Goal: Task Accomplishment & Management: Use online tool/utility

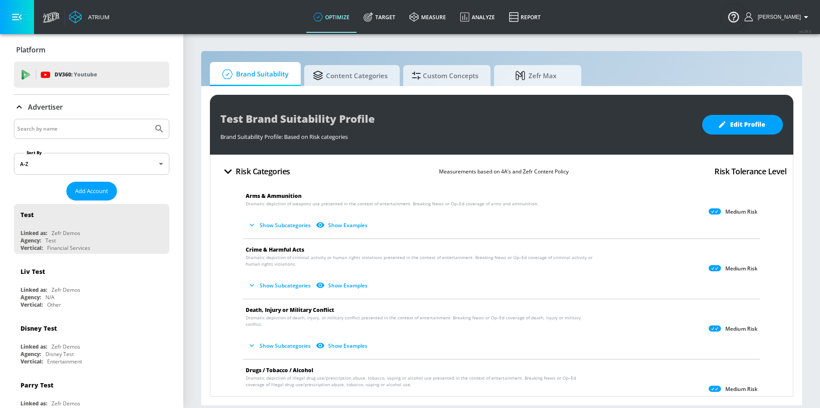
click at [85, 133] on input "Search by name" at bounding box center [83, 128] width 132 height 11
type input "[PERSON_NAME]"
click at [150, 119] on button "Submit Search" at bounding box center [159, 128] width 19 height 19
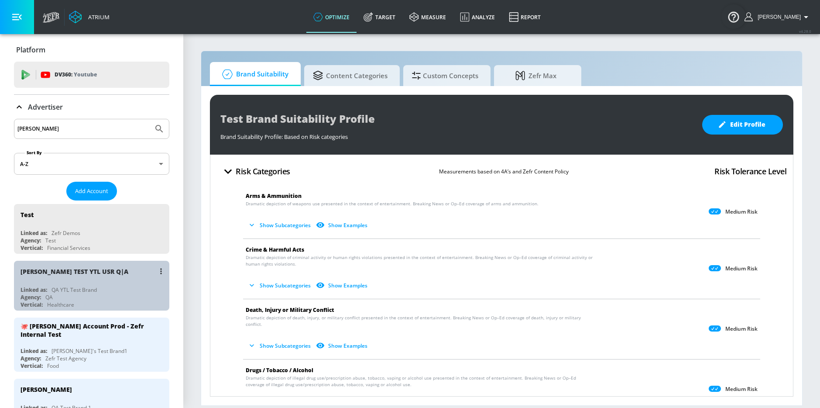
click at [96, 282] on div "[PERSON_NAME] YTL USR Q|A Linked as: QA YTL Test Brand Agency: QA Vertical: Hea…" at bounding box center [91, 286] width 155 height 50
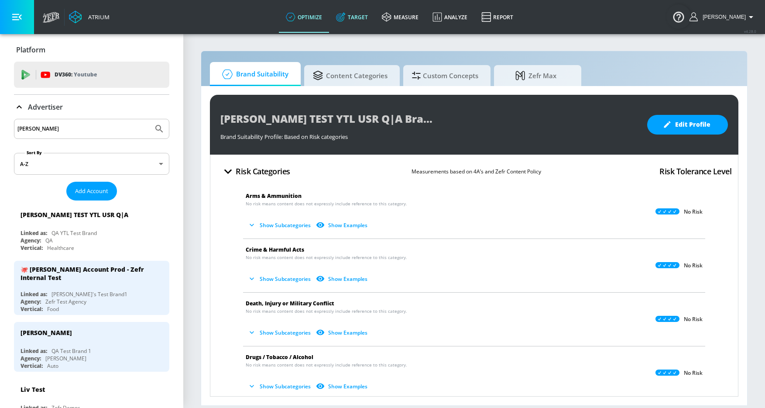
click at [364, 19] on link "Target" at bounding box center [352, 16] width 46 height 31
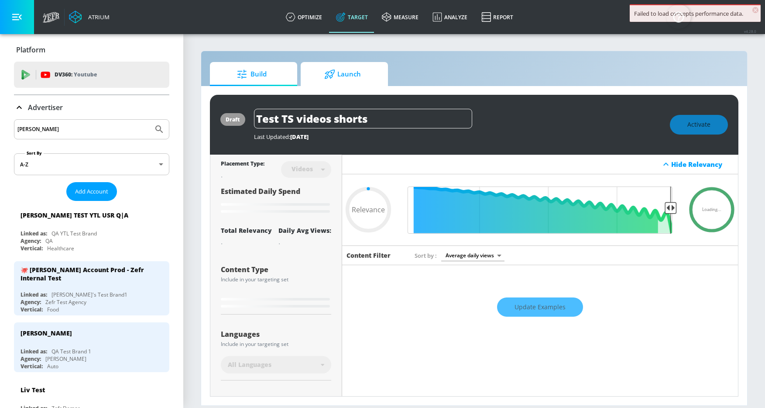
type input "0.05"
click at [350, 76] on span "Launch" at bounding box center [342, 74] width 66 height 21
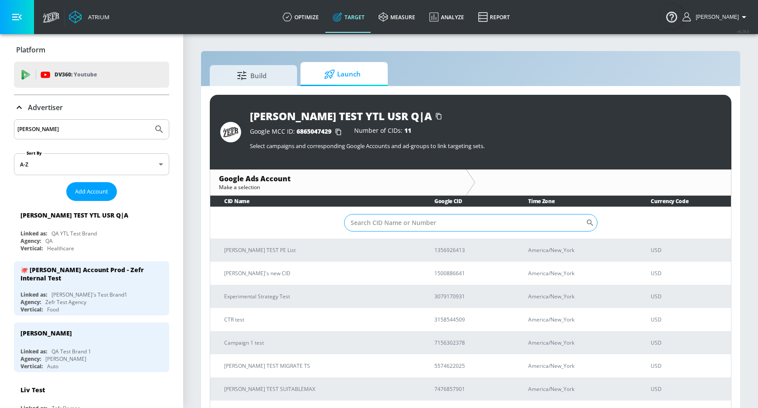
click at [379, 219] on input "Sort By" at bounding box center [465, 222] width 242 height 17
type input "vus"
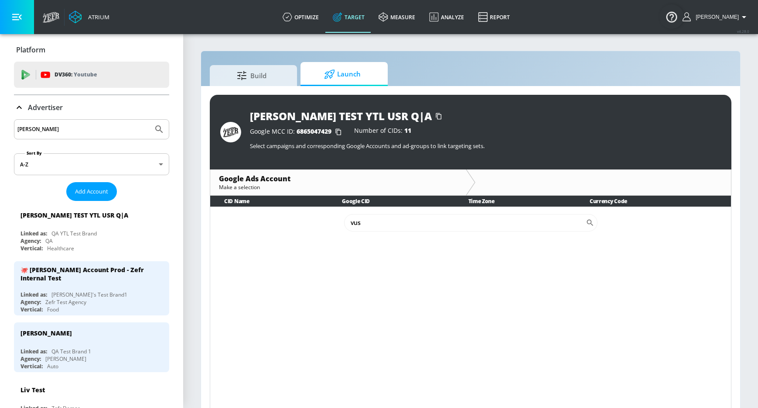
drag, startPoint x: 69, startPoint y: 292, endPoint x: 199, endPoint y: 251, distance: 137.3
click at [69, 292] on div "[PERSON_NAME]'s Test Brand1" at bounding box center [89, 294] width 76 height 7
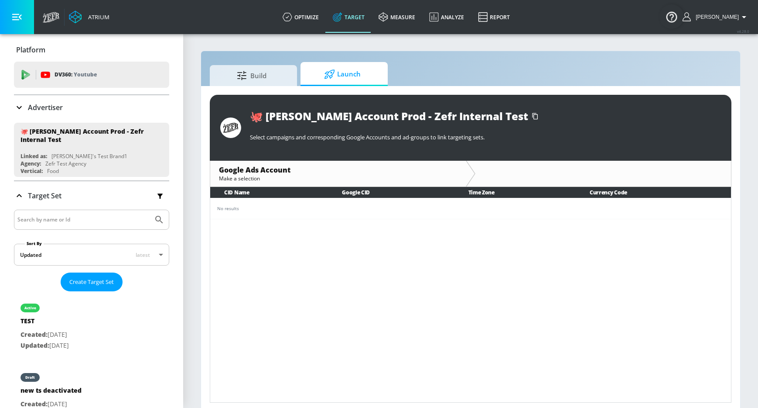
click at [17, 108] on icon at bounding box center [19, 107] width 10 height 10
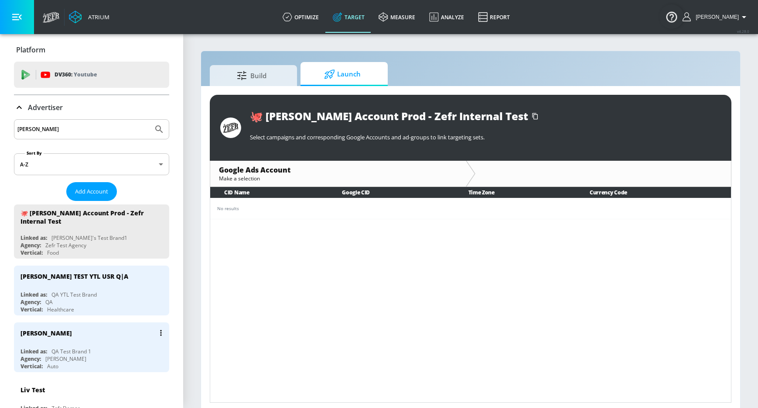
click at [78, 353] on div "QA Test Brand 1" at bounding box center [71, 350] width 40 height 7
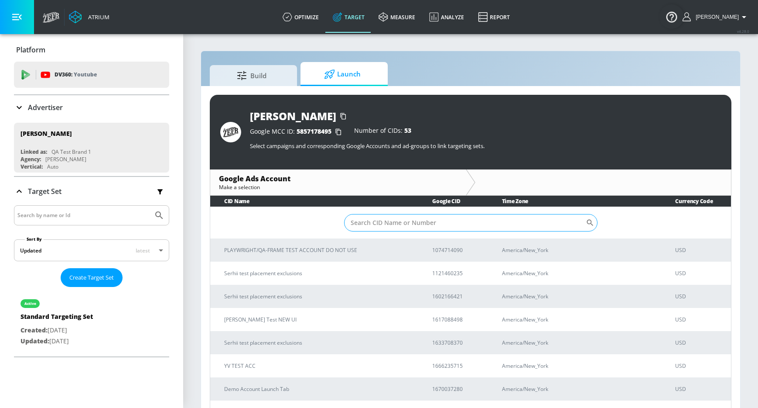
click at [368, 225] on input "Sort By" at bounding box center [465, 222] width 242 height 17
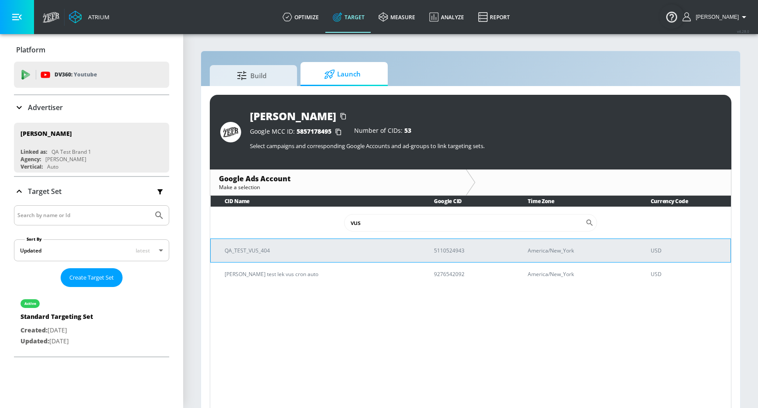
type input "vus"
click at [251, 250] on p "QA_TEST_VUS_404" at bounding box center [319, 250] width 189 height 9
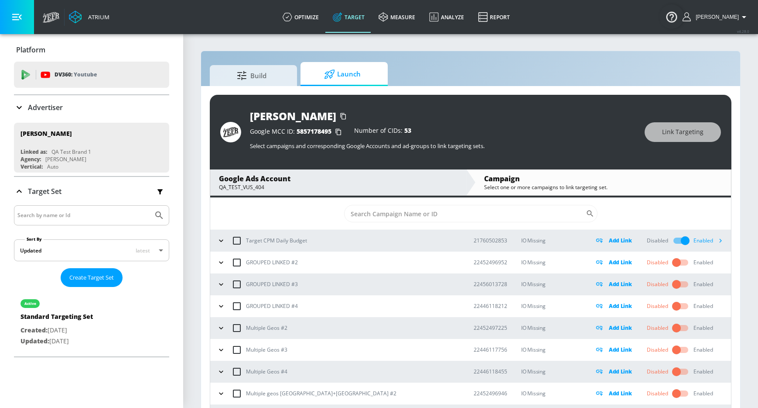
scroll to position [10, 0]
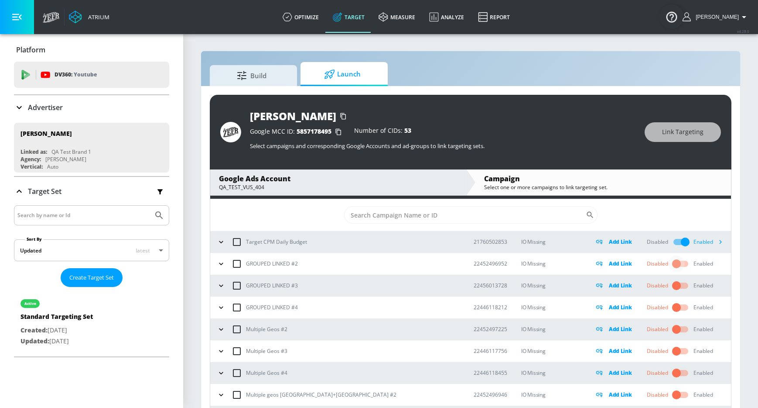
click at [670, 262] on input "checkbox" at bounding box center [677, 263] width 50 height 17
click at [720, 243] on icon "button" at bounding box center [721, 242] width 3 height 4
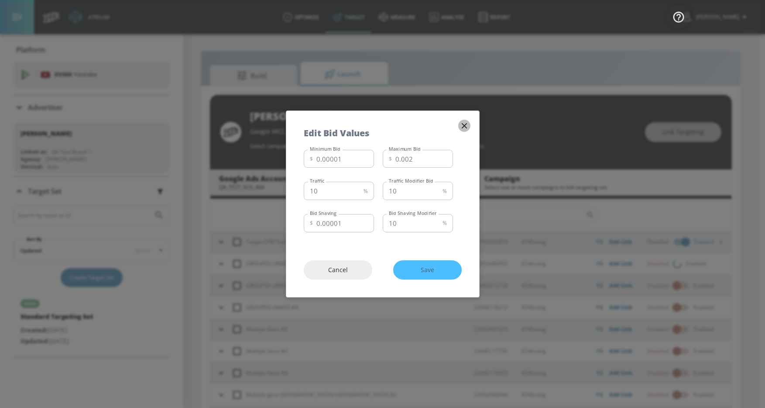
drag, startPoint x: 464, startPoint y: 127, endPoint x: 498, endPoint y: 151, distance: 41.6
click at [464, 127] on icon "button" at bounding box center [465, 126] width 10 height 10
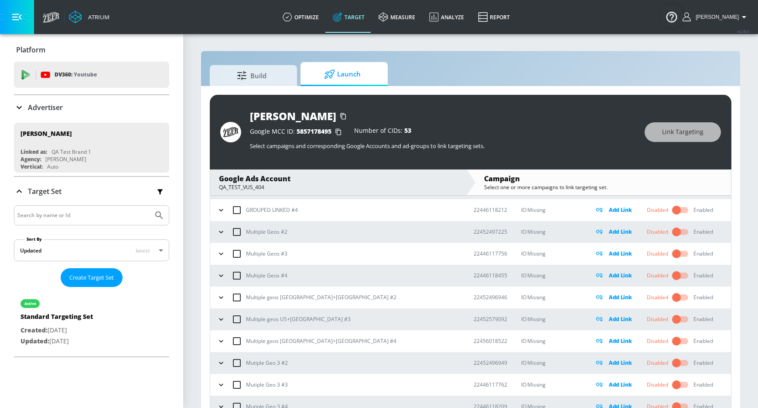
scroll to position [0, 0]
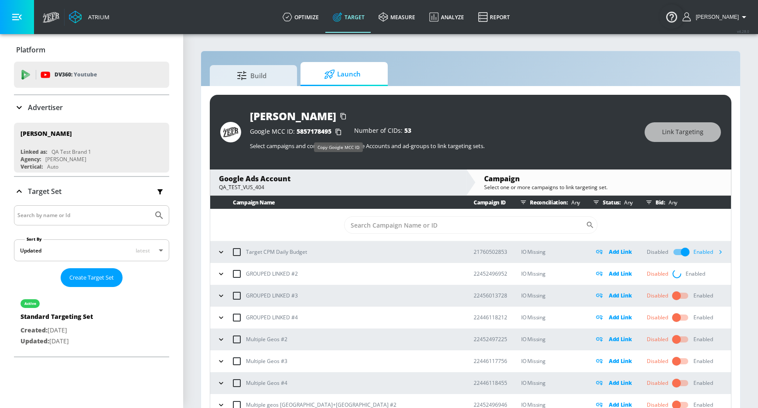
click at [340, 132] on icon "button" at bounding box center [339, 132] width 14 height 14
click at [716, 254] on icon "button" at bounding box center [720, 251] width 9 height 9
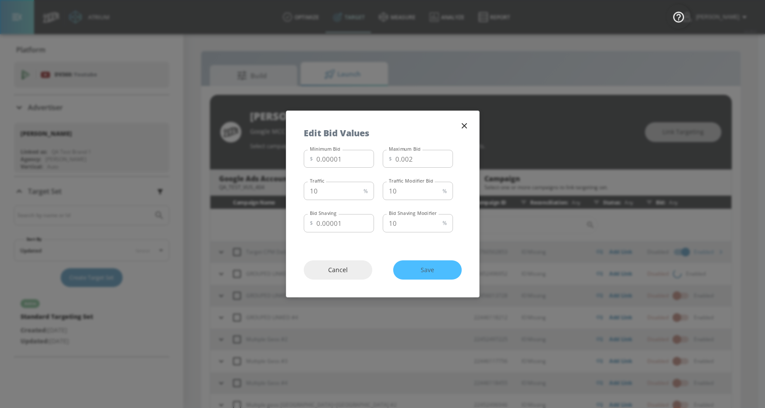
click at [471, 130] on div "Edit Bid Values" at bounding box center [382, 128] width 193 height 35
drag, startPoint x: 466, startPoint y: 125, endPoint x: 383, endPoint y: 203, distance: 113.9
click at [466, 125] on icon "button" at bounding box center [465, 126] width 10 height 10
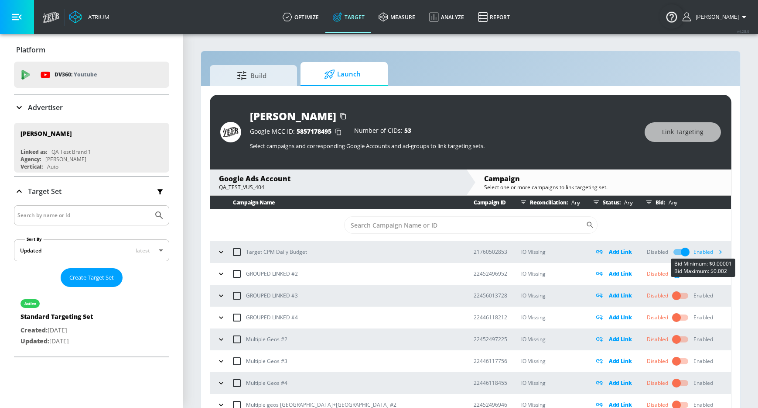
click at [714, 245] on button "button" at bounding box center [720, 251] width 13 height 13
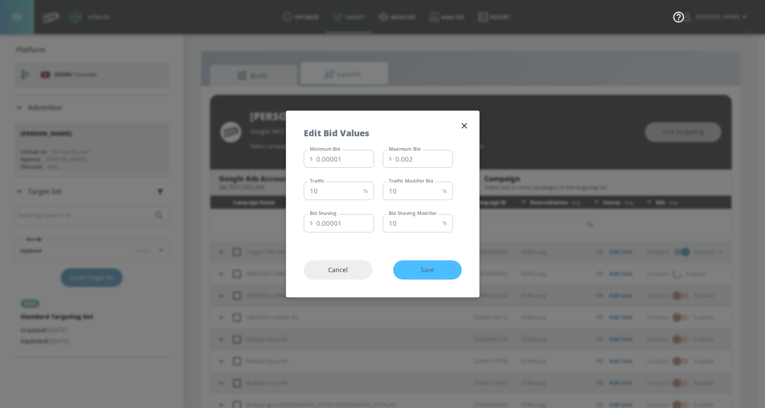
drag, startPoint x: 464, startPoint y: 123, endPoint x: 469, endPoint y: 123, distance: 5.3
click at [464, 123] on icon "button" at bounding box center [465, 126] width 10 height 10
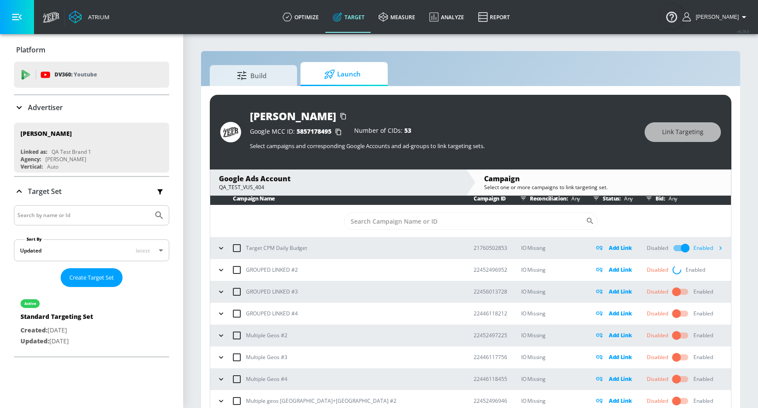
scroll to position [4, 0]
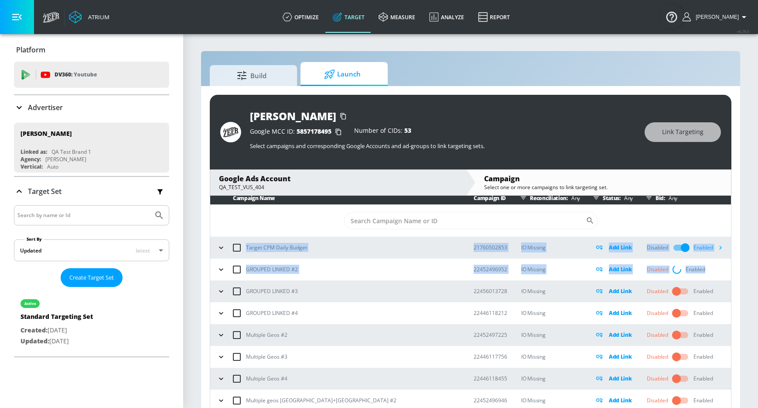
drag, startPoint x: 690, startPoint y: 267, endPoint x: 228, endPoint y: 239, distance: 462.9
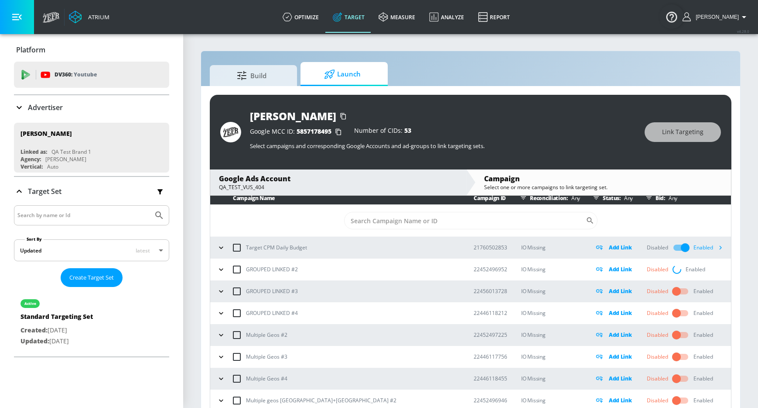
click at [287, 214] on td "​" at bounding box center [470, 221] width 521 height 32
drag, startPoint x: 590, startPoint y: 244, endPoint x: 715, endPoint y: 272, distance: 128.4
click at [714, 272] on div "Disabled Enabled" at bounding box center [687, 269] width 80 height 9
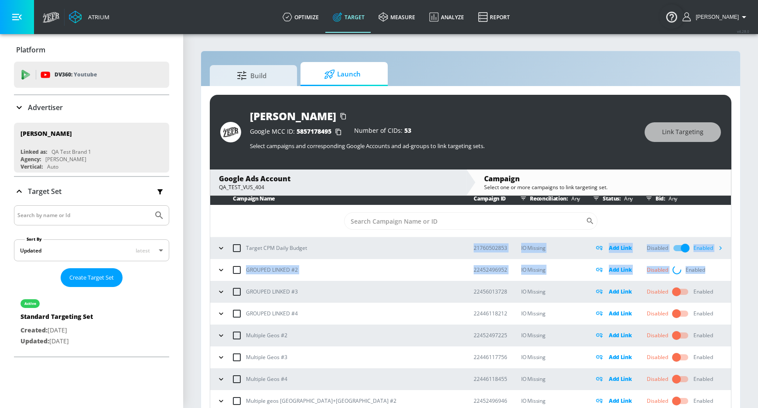
drag, startPoint x: 709, startPoint y: 272, endPoint x: 418, endPoint y: 244, distance: 292.4
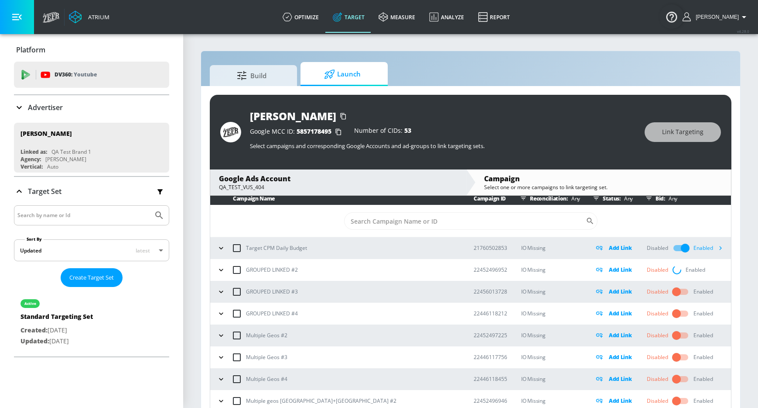
click at [386, 246] on div "Target CPM Daily Budget" at bounding box center [337, 248] width 245 height 18
